Goal: Complete application form: Complete application form

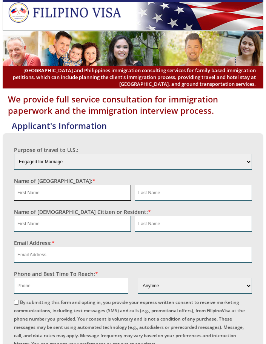
click at [51, 194] on input "text" at bounding box center [72, 193] width 117 height 16
paste input "Taili"
type input "Taili"
click at [169, 190] on input "text" at bounding box center [193, 193] width 117 height 16
paste input "[PERSON_NAME]"
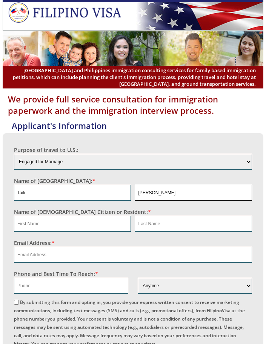
type input "[PERSON_NAME]"
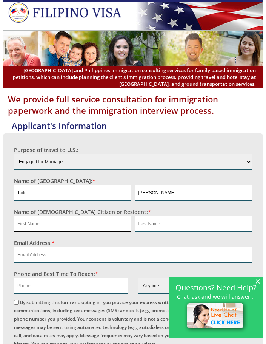
click at [69, 226] on input "text" at bounding box center [72, 224] width 117 height 16
click at [42, 252] on input "email" at bounding box center [133, 255] width 238 height 16
paste input "[EMAIL_ADDRESS][DOMAIN_NAME]"
type input "[EMAIL_ADDRESS][DOMAIN_NAME]"
click at [31, 285] on input "text" at bounding box center [71, 285] width 114 height 16
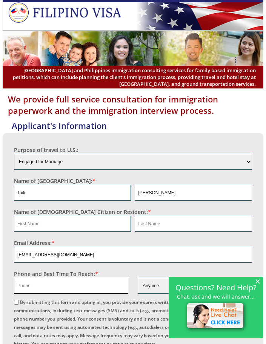
click at [65, 289] on input "text" at bounding box center [71, 285] width 114 height 16
paste input "1 8187314825"
click at [22, 284] on input "1 8187314825" at bounding box center [71, 285] width 114 height 16
type input "18187314825"
click at [258, 282] on span "×" at bounding box center [257, 280] width 5 height 6
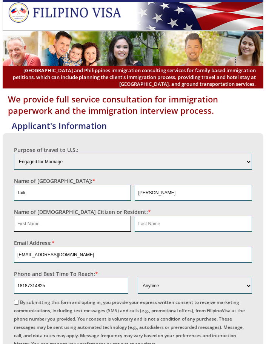
click at [88, 224] on input "text" at bounding box center [72, 224] width 117 height 16
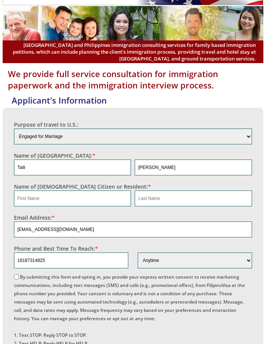
scroll to position [63, 0]
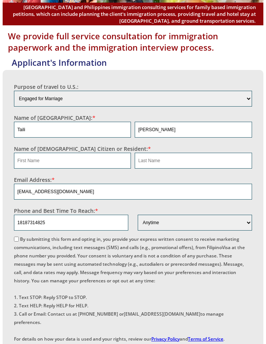
click at [14, 239] on input "By submitting this form and opting in, you provide your express written consent…" at bounding box center [16, 238] width 5 height 5
checkbox input "true"
click at [99, 158] on input "text" at bounding box center [72, 161] width 117 height 16
type input "A"
type input "NA"
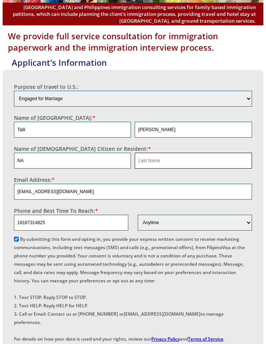
click at [150, 164] on input "text" at bounding box center [193, 161] width 117 height 16
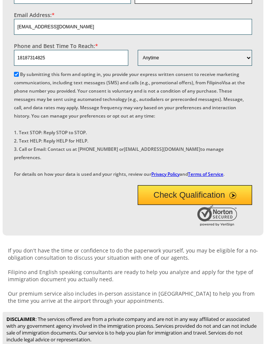
scroll to position [252, 0]
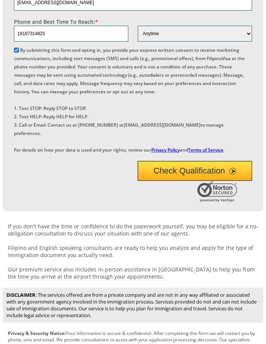
type input "NA"
click at [158, 180] on button "Check Qualification" at bounding box center [195, 171] width 114 height 20
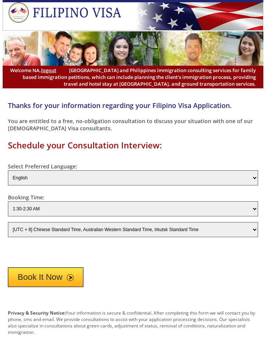
select select "-480"
click at [51, 276] on button "Book It Now" at bounding box center [46, 277] width 76 height 20
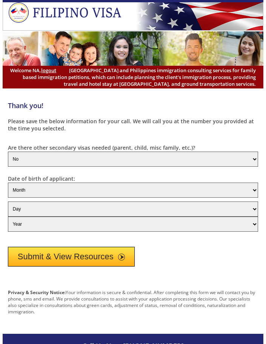
click at [45, 258] on button "Submit & View Resources" at bounding box center [71, 257] width 127 height 20
